Goal: Transaction & Acquisition: Purchase product/service

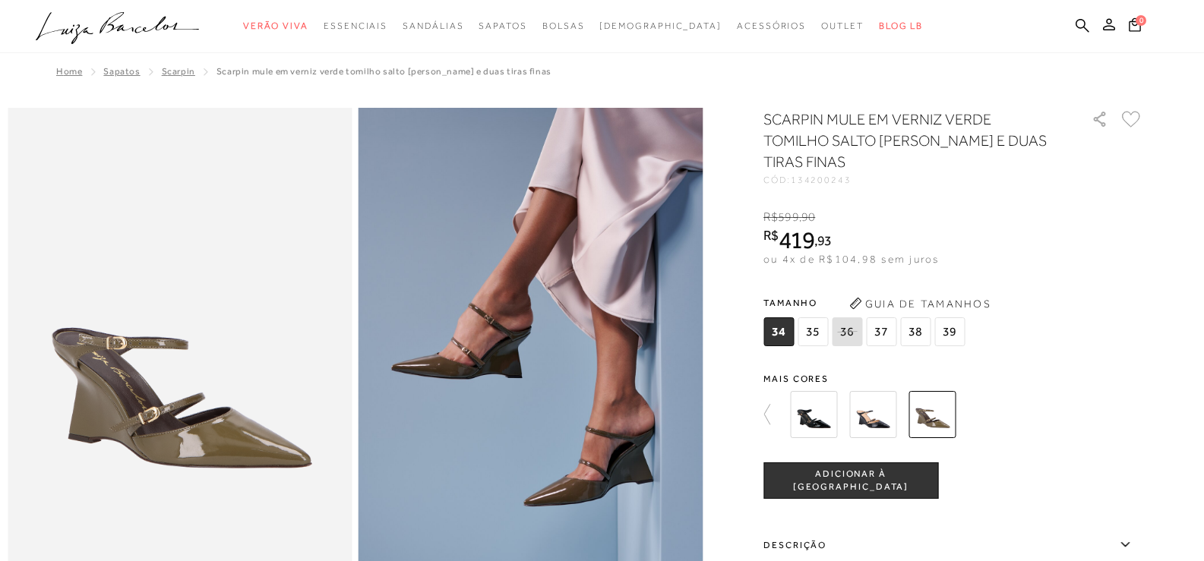
click at [919, 327] on span "38" at bounding box center [915, 332] width 30 height 29
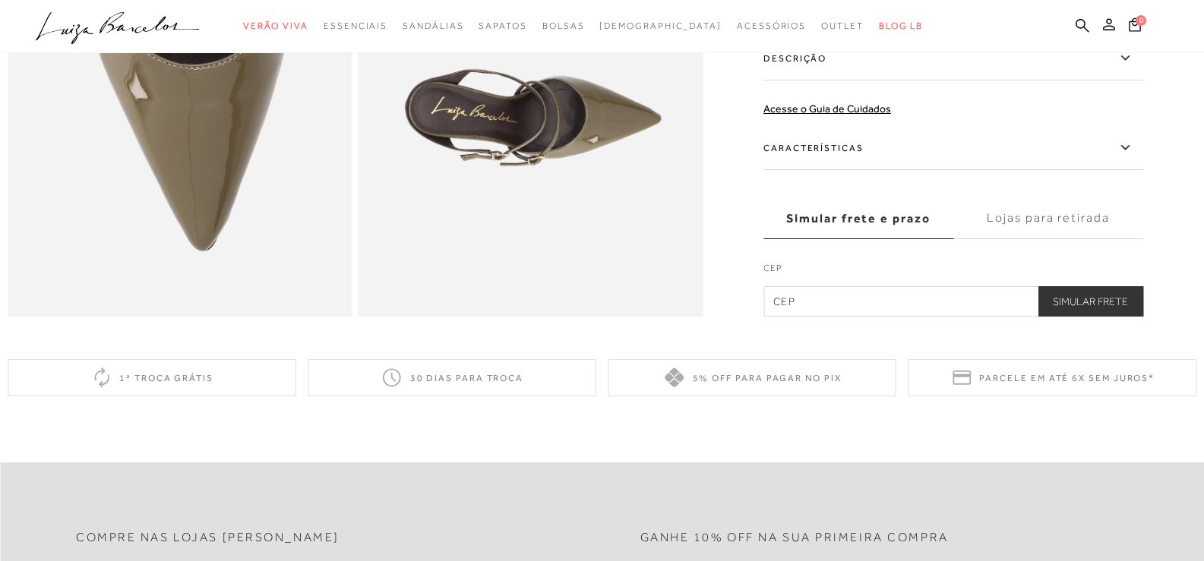
scroll to position [1140, 0]
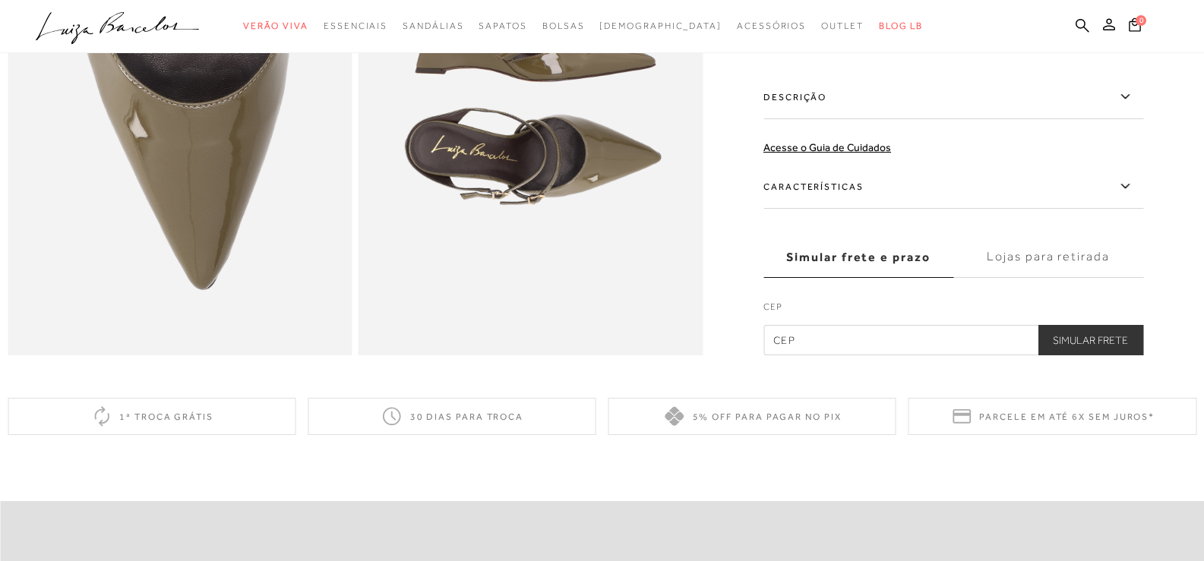
click at [856, 356] on input "text" at bounding box center [953, 340] width 380 height 30
click at [1137, 356] on button "Simular Frete" at bounding box center [1091, 340] width 106 height 30
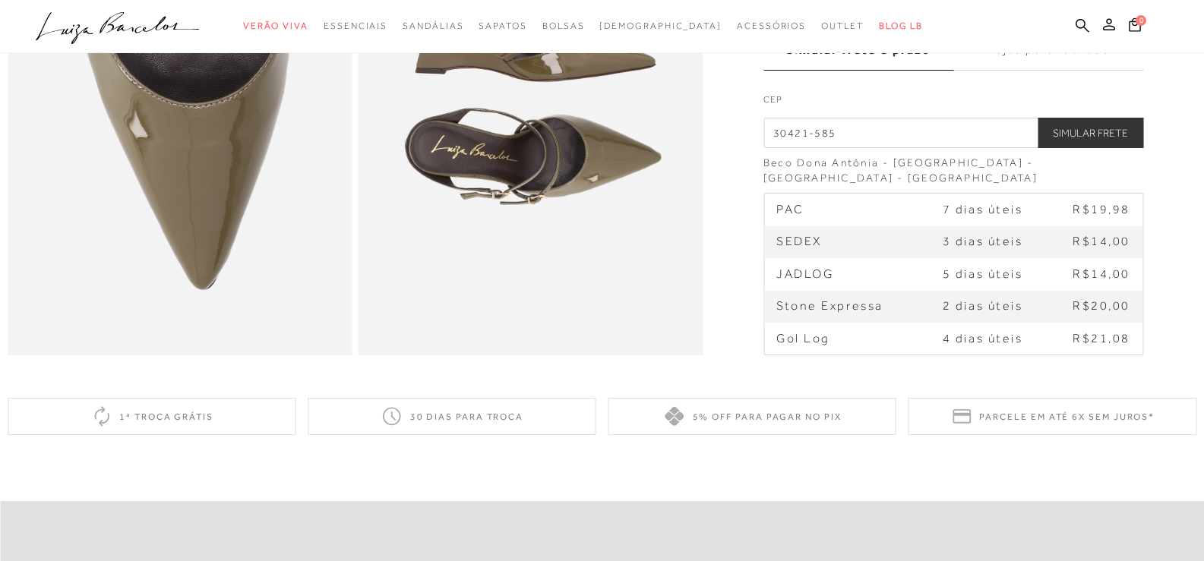
click at [928, 148] on input "30421-585" at bounding box center [953, 133] width 380 height 30
type input "3"
click at [1077, 148] on button "Simular Frete" at bounding box center [1091, 133] width 106 height 30
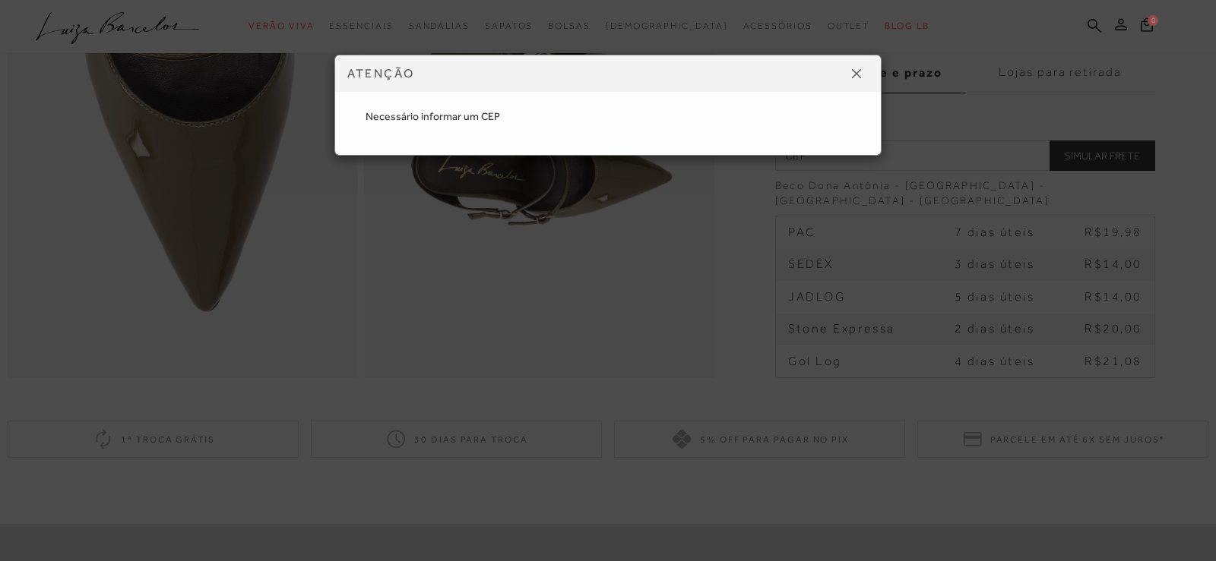
click at [852, 78] on button at bounding box center [856, 74] width 24 height 24
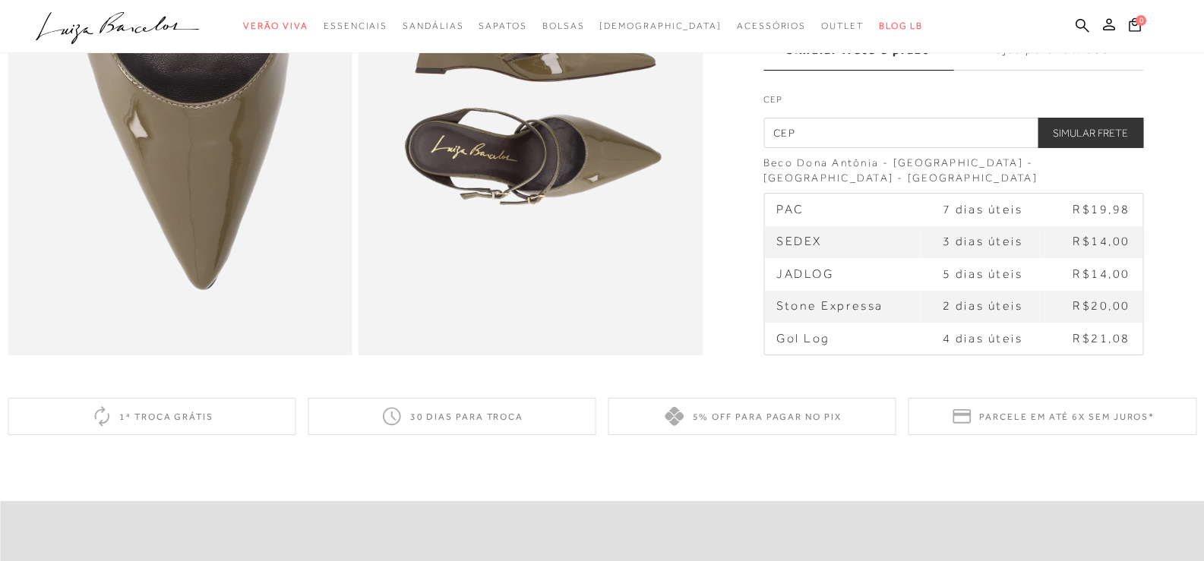
click at [847, 148] on input "text" at bounding box center [953, 133] width 380 height 30
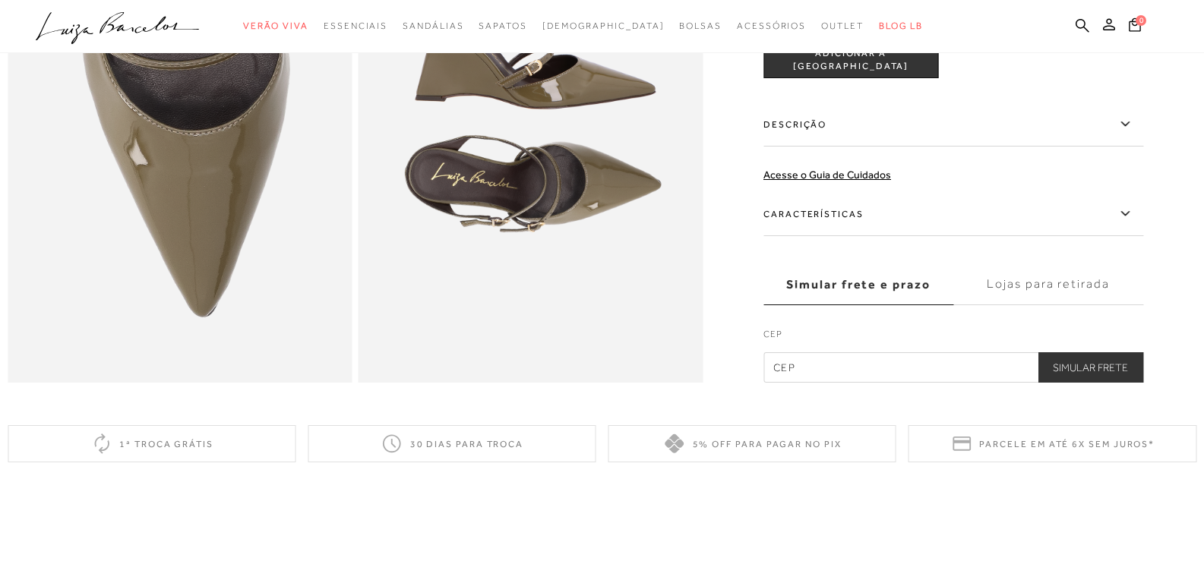
scroll to position [1140, 0]
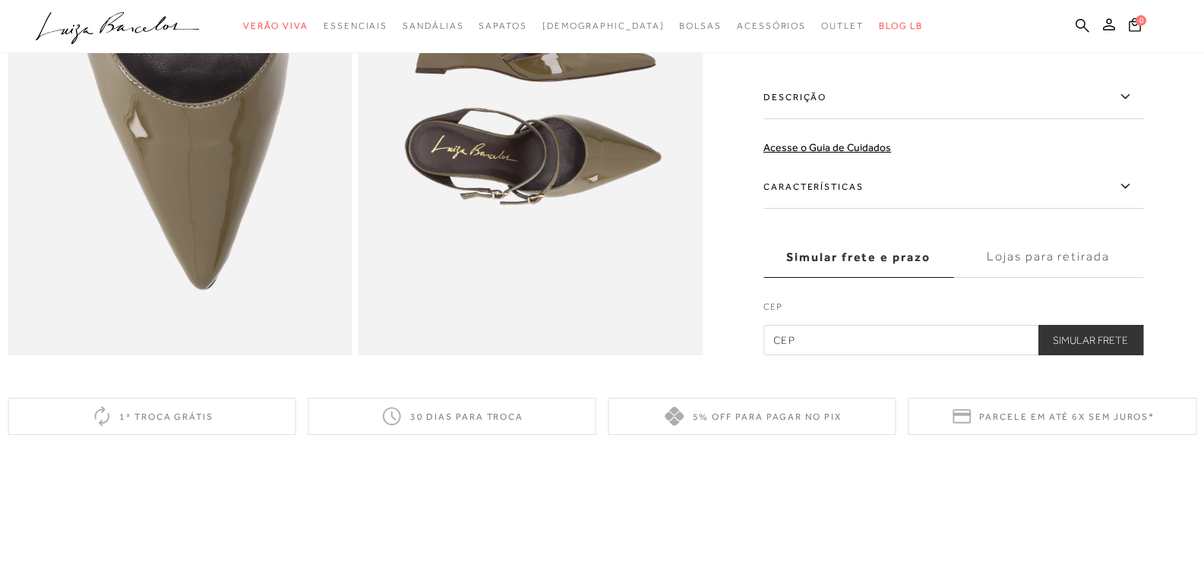
click at [1022, 275] on label "Lojas para retirada" at bounding box center [1048, 257] width 190 height 41
click at [0, 0] on input "Lojas para retirada" at bounding box center [0, 0] width 0 height 0
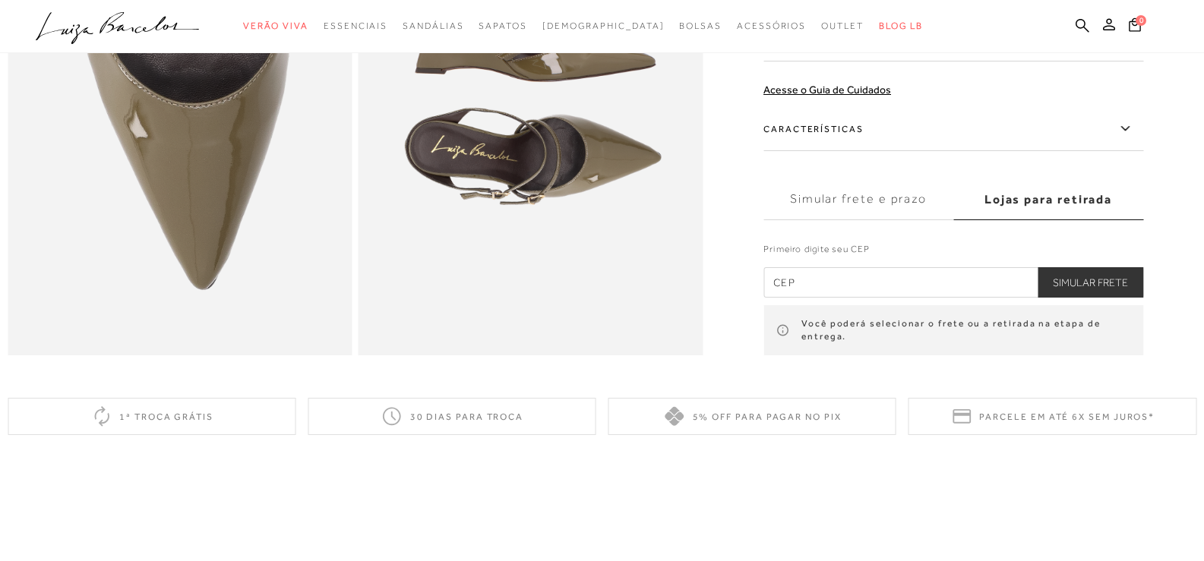
click at [846, 220] on label "Simular frete e prazo" at bounding box center [858, 199] width 190 height 41
click at [0, 0] on input "Simular frete e prazo" at bounding box center [0, 0] width 0 height 0
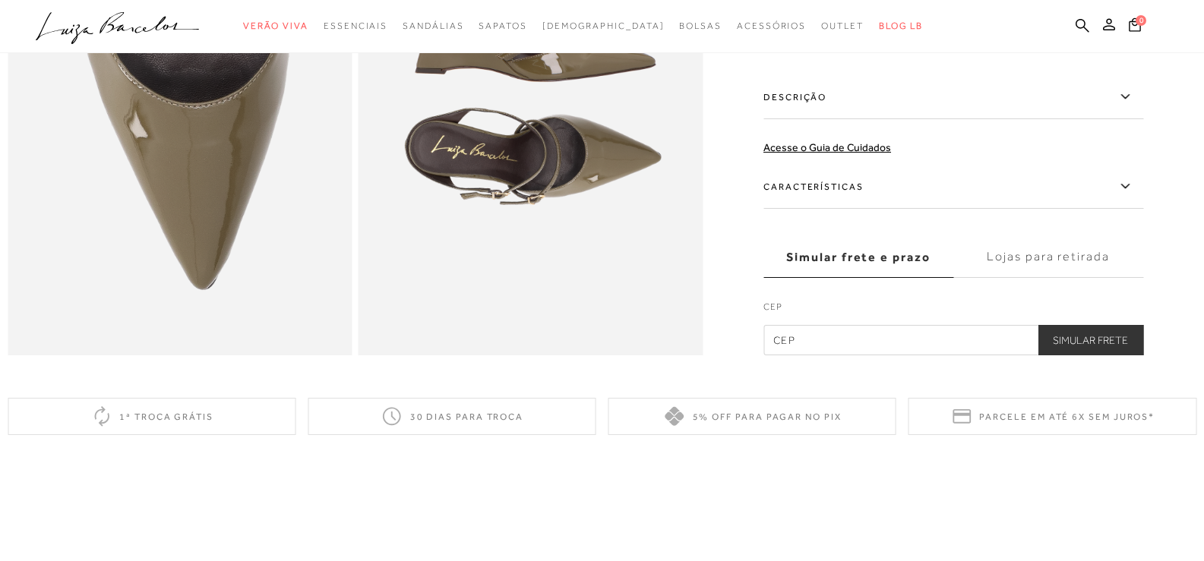
click at [1012, 274] on label "Lojas para retirada" at bounding box center [1048, 257] width 190 height 41
click at [0, 0] on input "Lojas para retirada" at bounding box center [0, 0] width 0 height 0
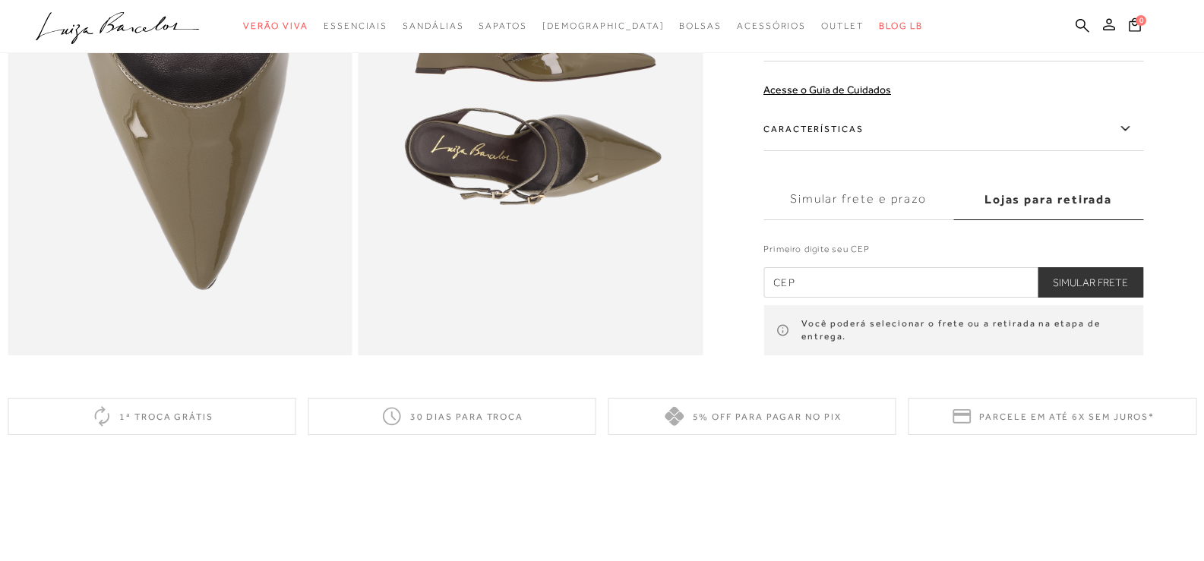
click at [892, 220] on label "Simular frete e prazo" at bounding box center [858, 199] width 190 height 41
click at [0, 0] on input "Simular frete e prazo" at bounding box center [0, 0] width 0 height 0
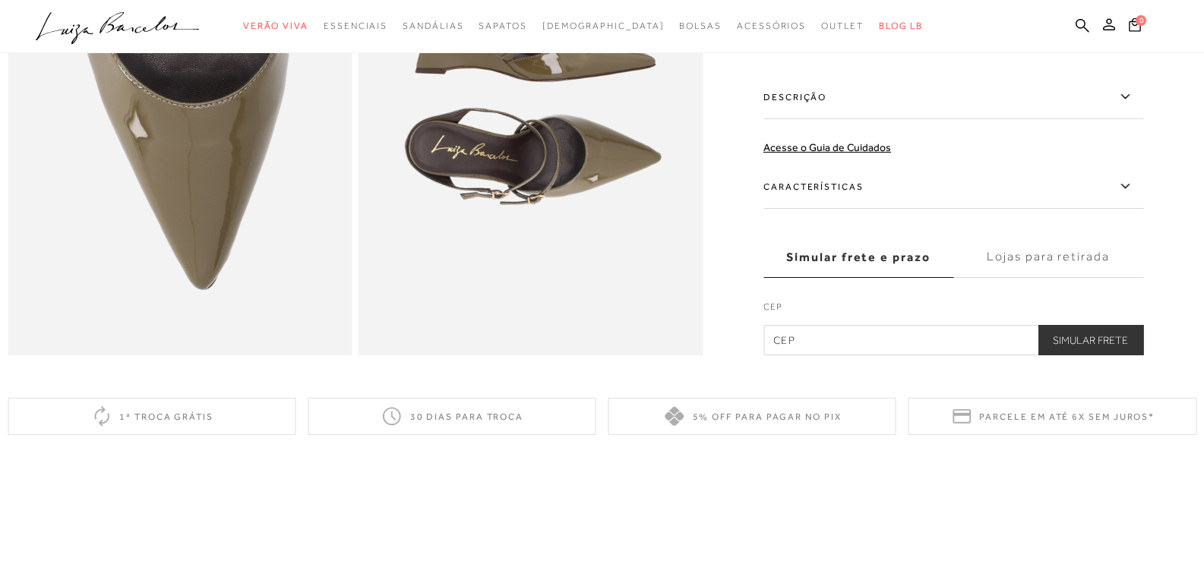
scroll to position [836, 0]
